Goal: Find specific page/section: Find specific page/section

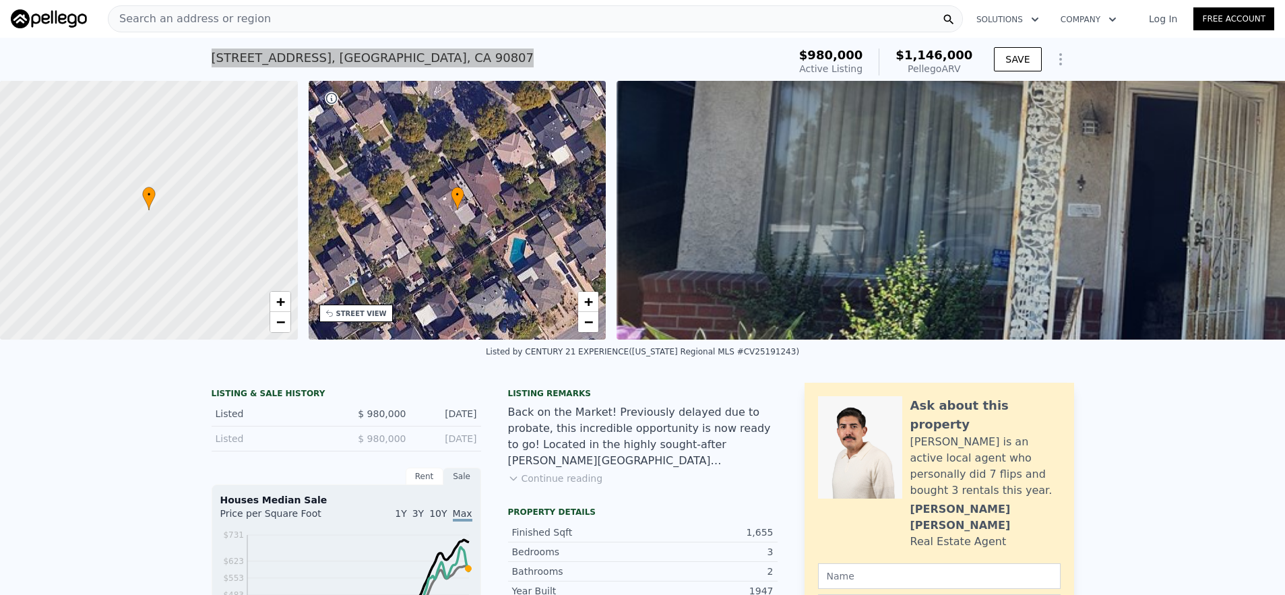
scroll to position [0, 5]
click at [544, 24] on div "Search an address or region" at bounding box center [535, 18] width 855 height 27
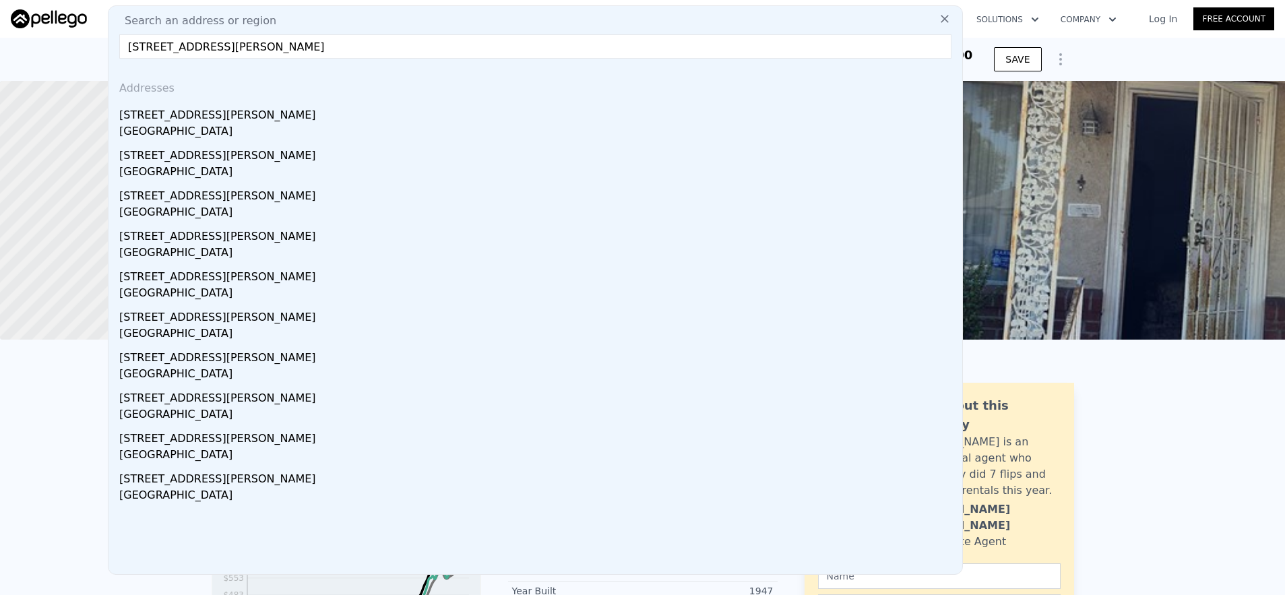
type input "[STREET_ADDRESS][PERSON_NAME]"
click at [282, 121] on div "[STREET_ADDRESS][PERSON_NAME]" at bounding box center [538, 113] width 838 height 22
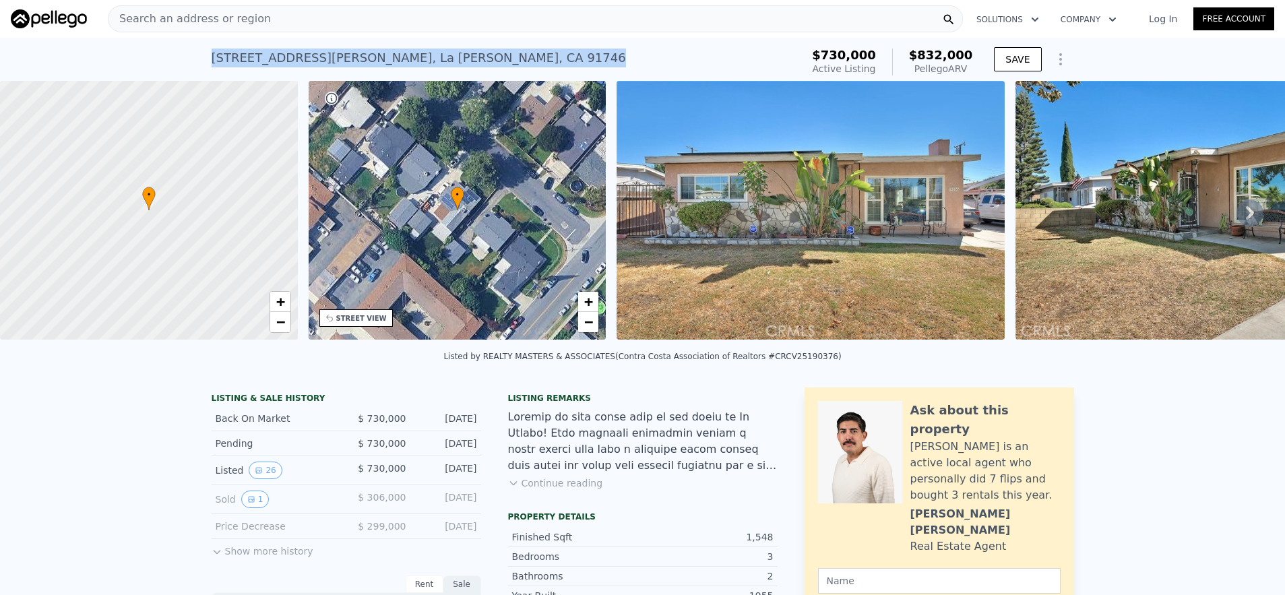
drag, startPoint x: 231, startPoint y: 53, endPoint x: 569, endPoint y: 67, distance: 338.6
click at [569, 67] on div "[STREET_ADDRESS][PERSON_NAME] Active at $730k (~ARV $832k ) $730,000 Active Lis…" at bounding box center [642, 59] width 1285 height 43
copy div "[STREET_ADDRESS][PERSON_NAME]"
